Goal: Go to known website: Go to known website

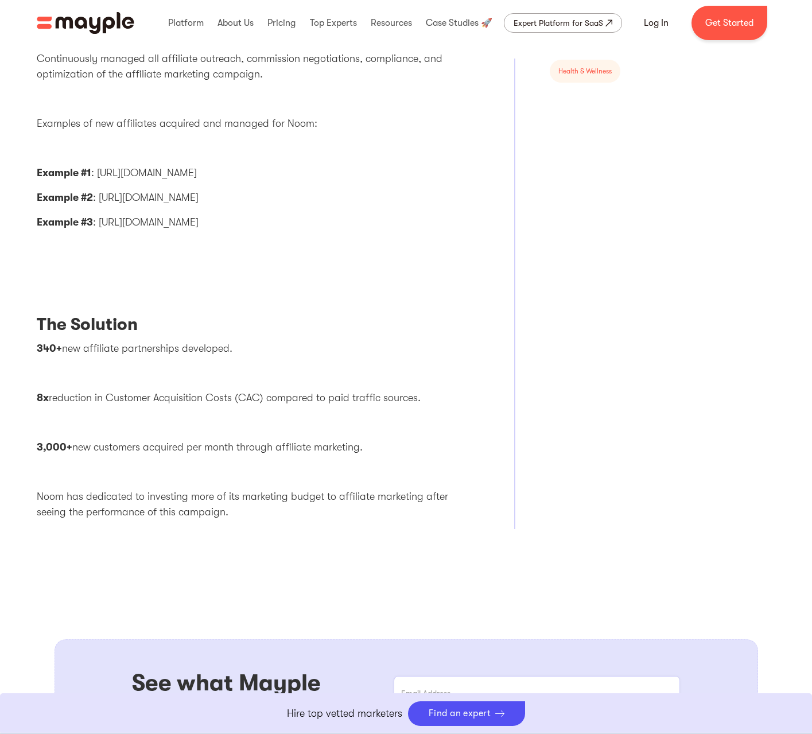
scroll to position [517, 0]
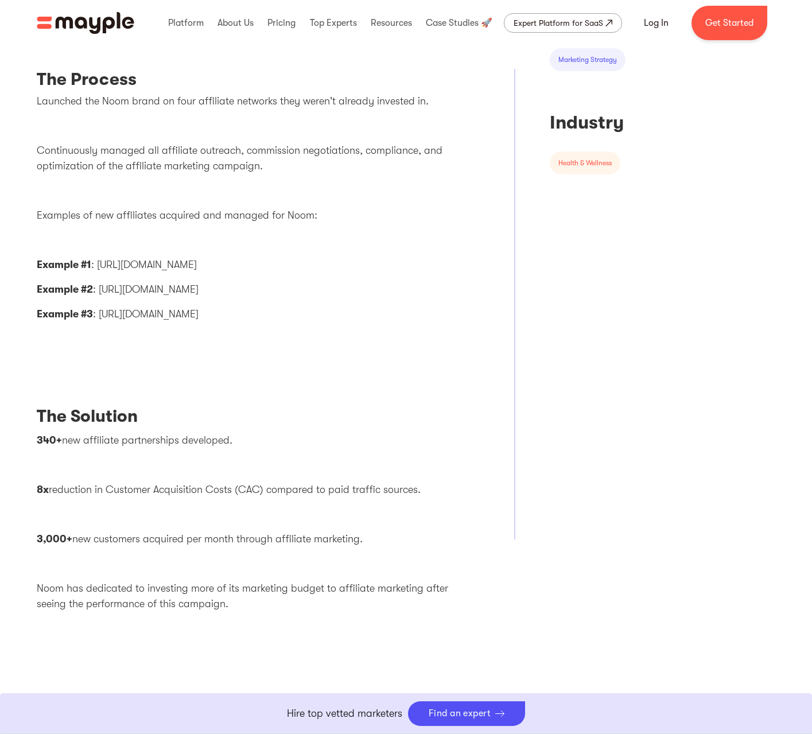
click at [169, 315] on p "Example #3 : [URL][DOMAIN_NAME]" at bounding box center [259, 315] width 444 height 16
drag, startPoint x: 169, startPoint y: 315, endPoint x: 153, endPoint y: 315, distance: 16.6
click at [153, 315] on p "Example #3 : [URL][DOMAIN_NAME]" at bounding box center [259, 315] width 444 height 16
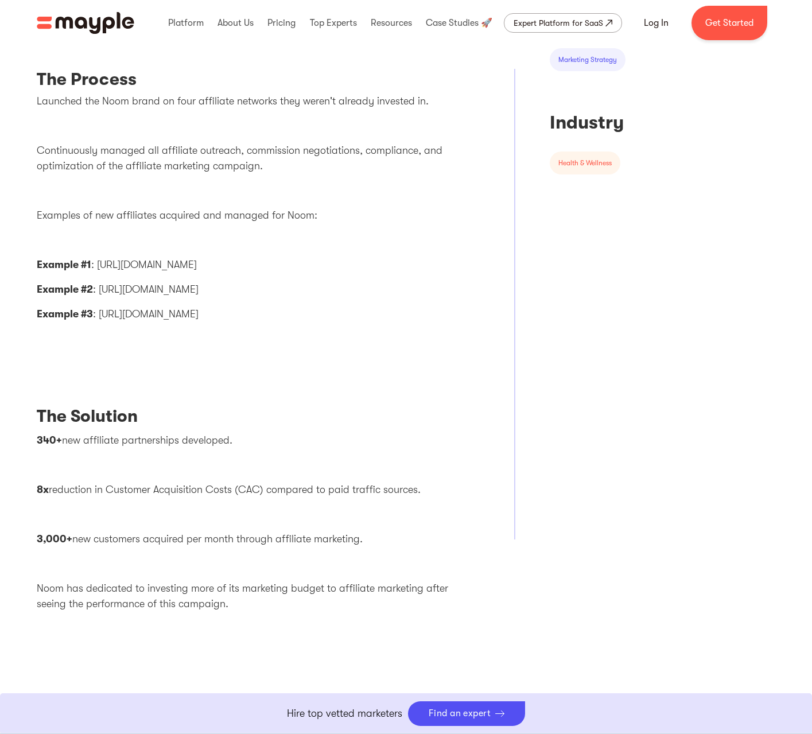
drag, startPoint x: 100, startPoint y: 313, endPoint x: 273, endPoint y: 318, distance: 172.3
click at [273, 318] on p "Example #3 : [URL][DOMAIN_NAME]" at bounding box center [259, 315] width 444 height 16
drag, startPoint x: 273, startPoint y: 318, endPoint x: 170, endPoint y: 316, distance: 102.8
